Goal: Transaction & Acquisition: Purchase product/service

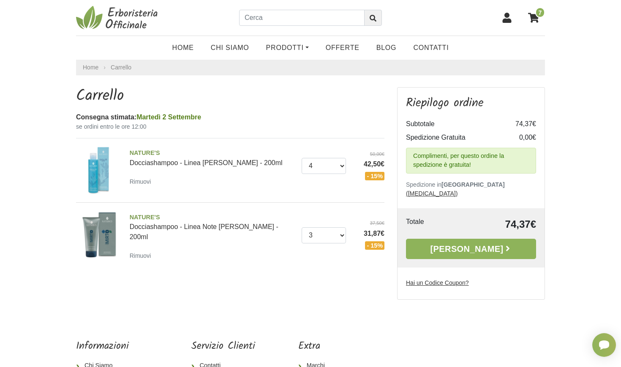
click at [425, 279] on u "Hai un Codice Coupon?" at bounding box center [437, 282] width 63 height 7
click at [0, 0] on input "Hai un Codice Coupon?" at bounding box center [0, 0] width 0 height 0
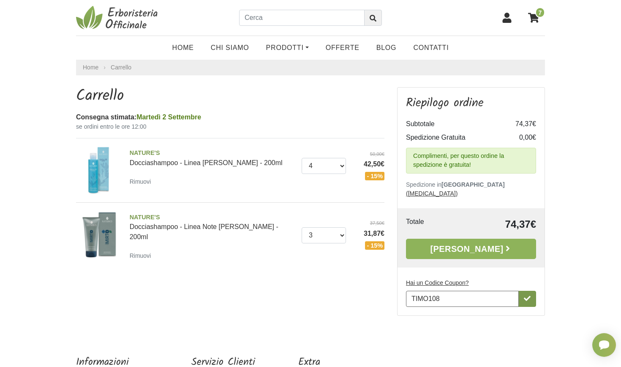
type input "TIMO108"
click at [525, 296] on icon "button" at bounding box center [527, 298] width 7 height 5
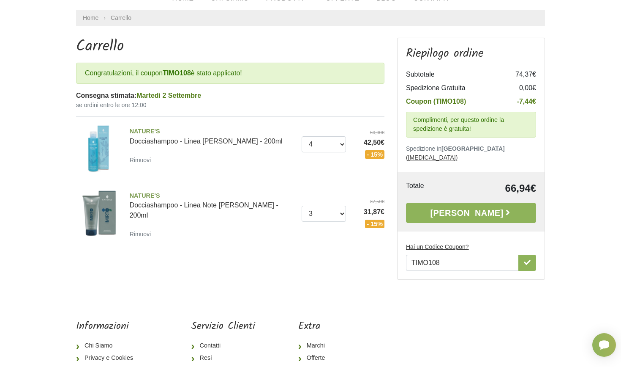
scroll to position [50, 0]
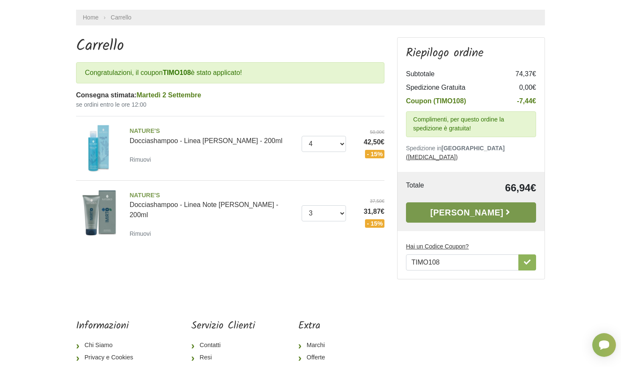
click at [457, 203] on link "Alla Cassa" at bounding box center [471, 212] width 130 height 20
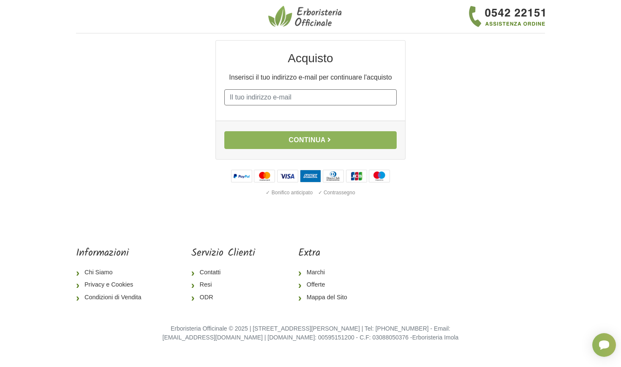
type input "christine.stockner@yahoo.com"
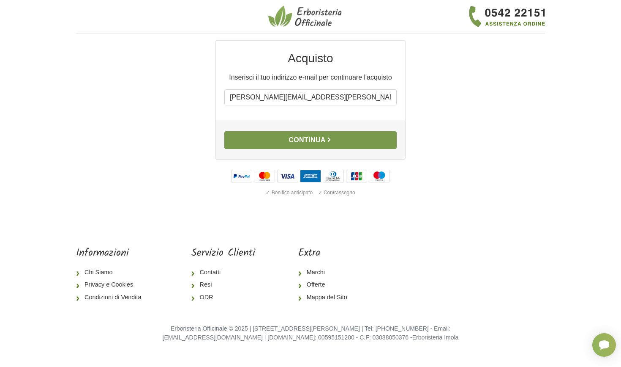
click at [317, 145] on button "Continua" at bounding box center [310, 140] width 172 height 18
click at [316, 142] on button "Continua" at bounding box center [310, 140] width 172 height 18
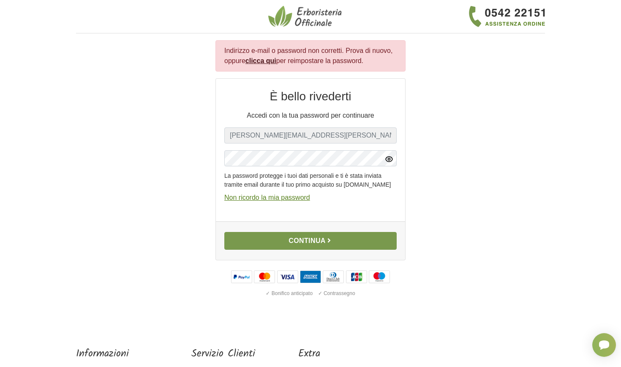
click at [311, 249] on button "Continua" at bounding box center [310, 241] width 172 height 18
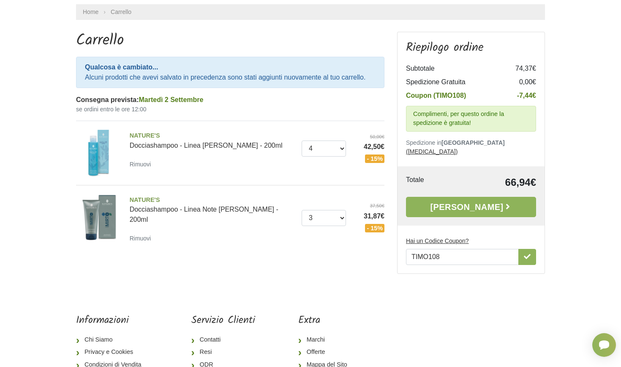
scroll to position [59, 0]
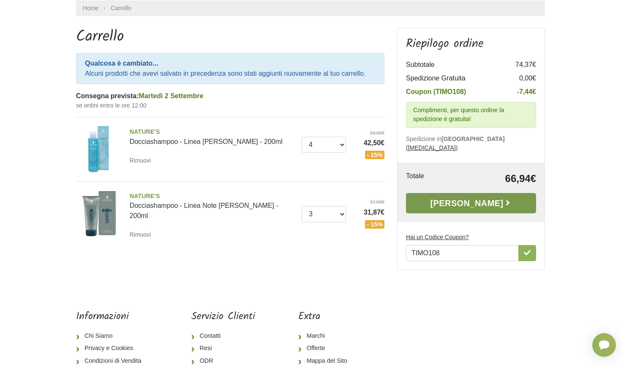
click at [450, 195] on link "[PERSON_NAME]" at bounding box center [471, 203] width 130 height 20
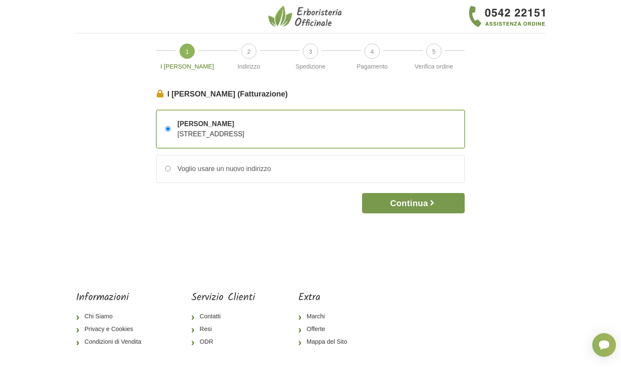
click at [403, 206] on button "Continua" at bounding box center [413, 203] width 103 height 20
click at [402, 200] on button "Continua" at bounding box center [413, 203] width 103 height 20
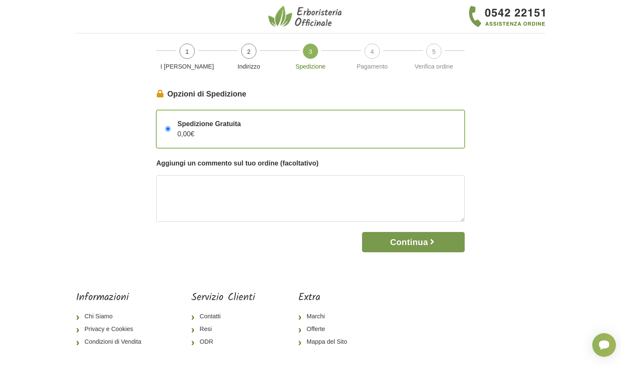
click at [399, 242] on button "Continua" at bounding box center [413, 242] width 103 height 20
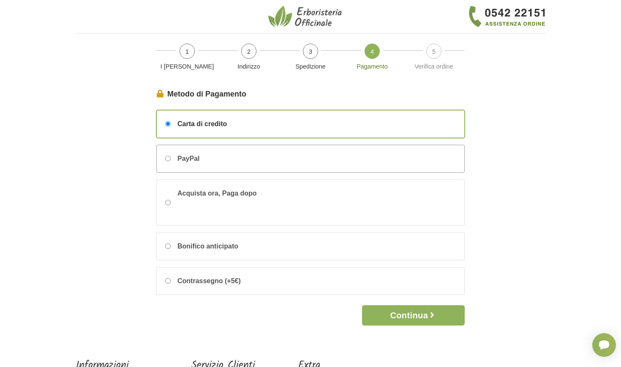
click at [167, 157] on input "PayPal" at bounding box center [167, 158] width 5 height 5
radio input "true"
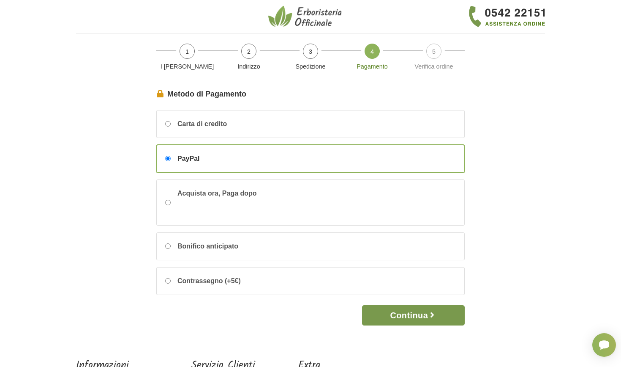
click at [419, 317] on button "Continua" at bounding box center [413, 315] width 103 height 20
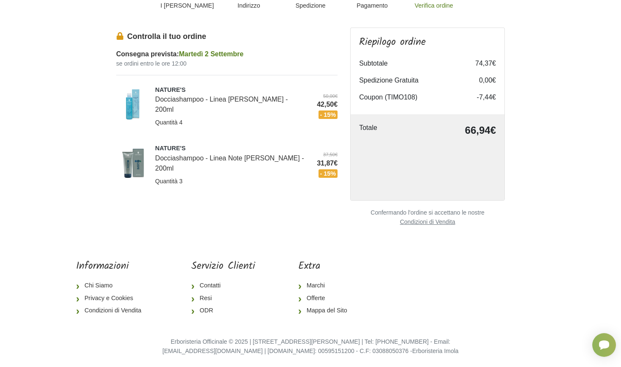
scroll to position [60, 0]
